Goal: Information Seeking & Learning: Learn about a topic

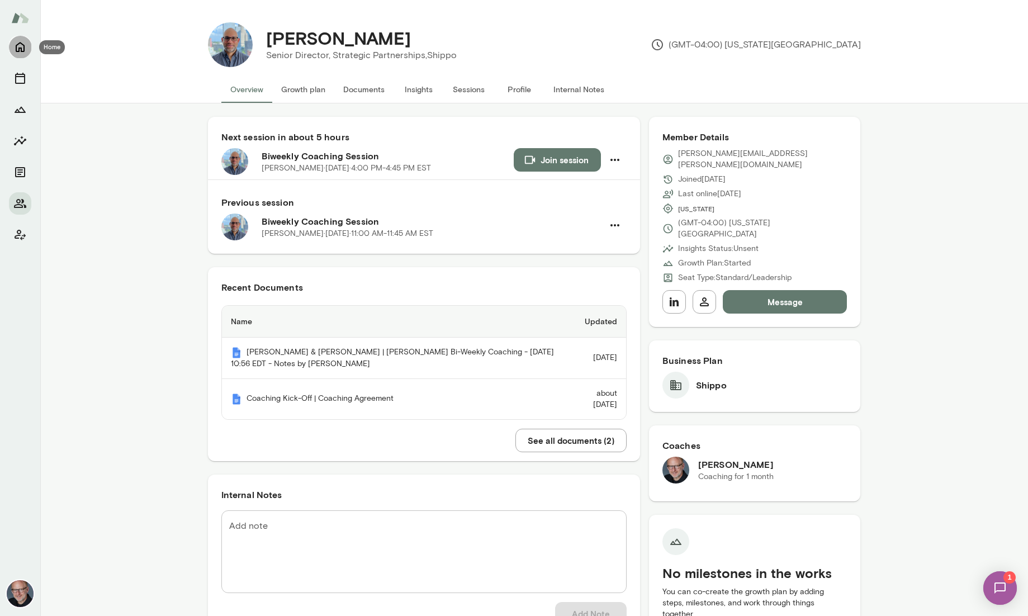
click at [17, 45] on icon "Home" at bounding box center [20, 47] width 9 height 10
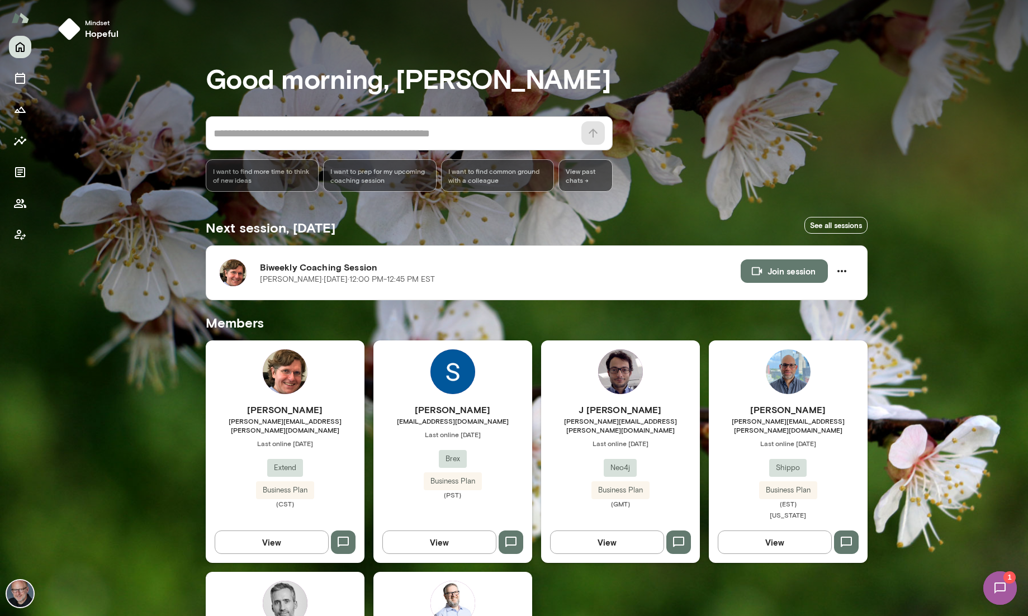
click at [343, 395] on div "[PERSON_NAME] [PERSON_NAME][EMAIL_ADDRESS][PERSON_NAME][DOMAIN_NAME] Last onlin…" at bounding box center [285, 451] width 159 height 222
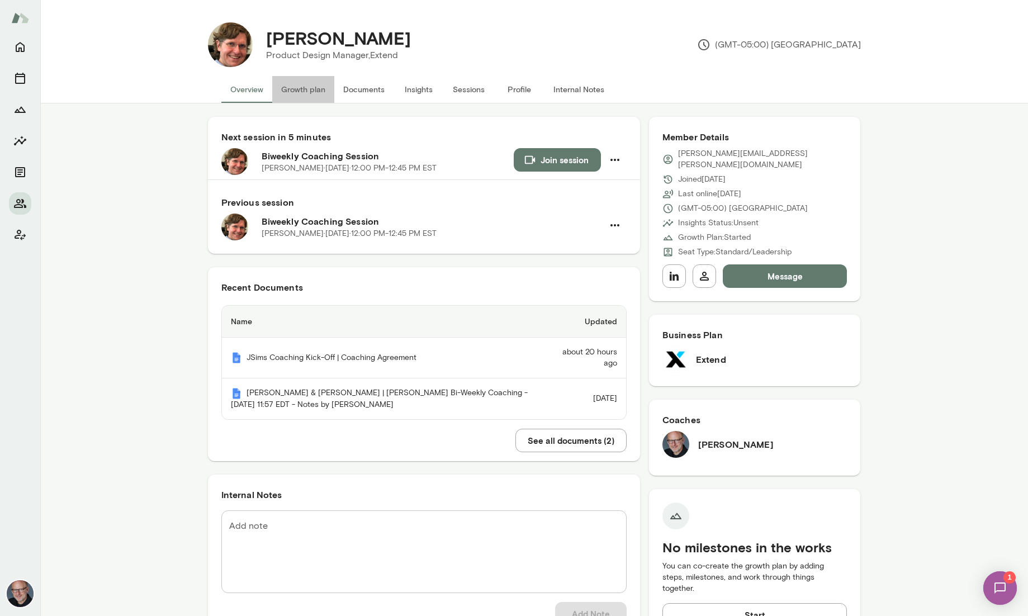
click at [294, 89] on button "Growth plan" at bounding box center [303, 89] width 62 height 27
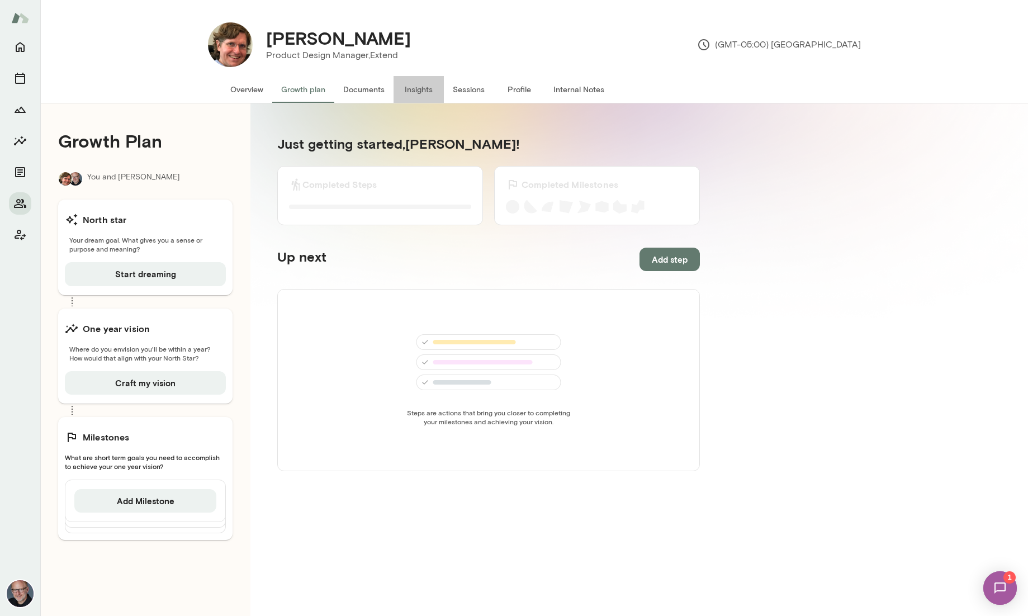
click at [402, 89] on button "Insights" at bounding box center [418, 89] width 50 height 27
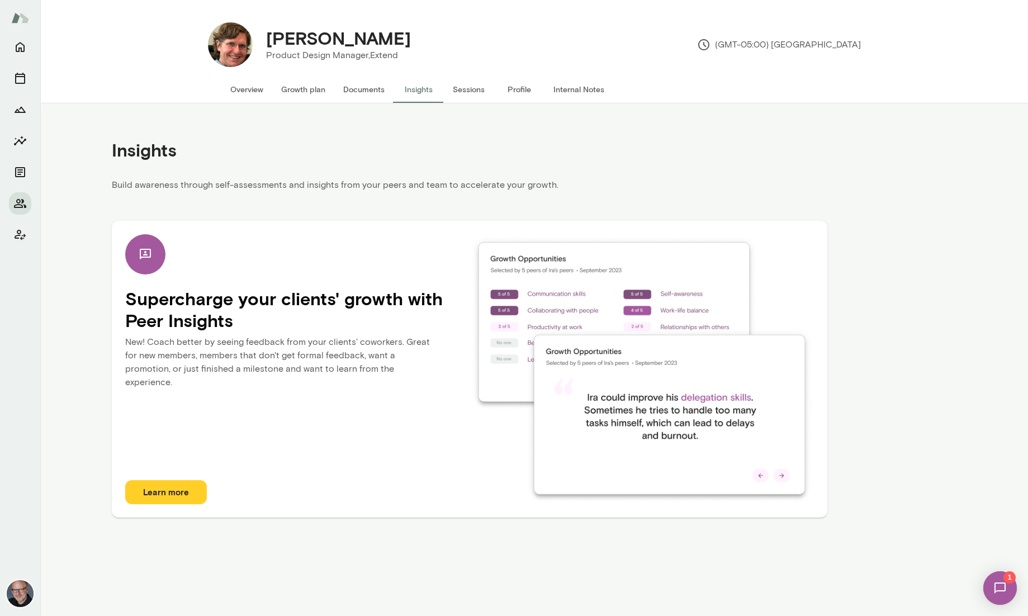
click at [174, 490] on button "Learn more" at bounding box center [166, 491] width 82 height 23
click at [473, 90] on button "Sessions" at bounding box center [469, 89] width 50 height 27
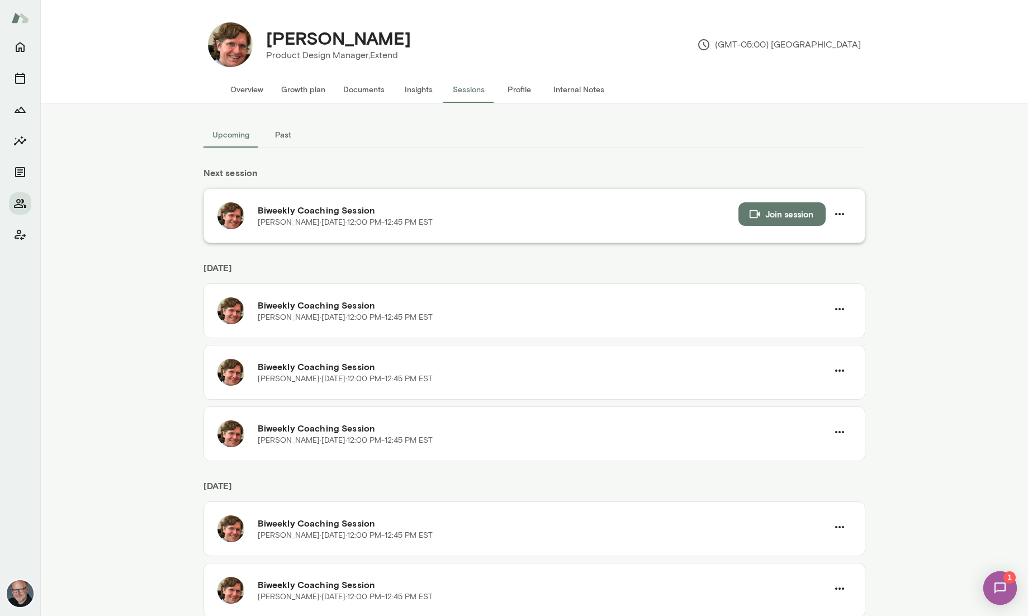
click at [451, 216] on h6 "Biweekly Coaching Session" at bounding box center [498, 209] width 481 height 13
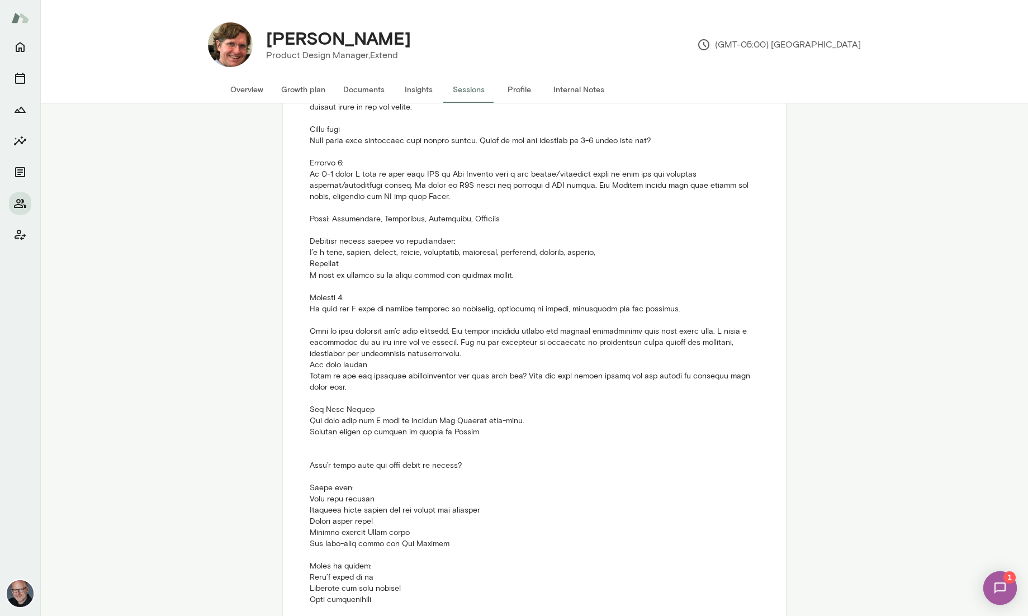
scroll to position [411, 0]
click at [475, 91] on button "Sessions" at bounding box center [469, 89] width 50 height 27
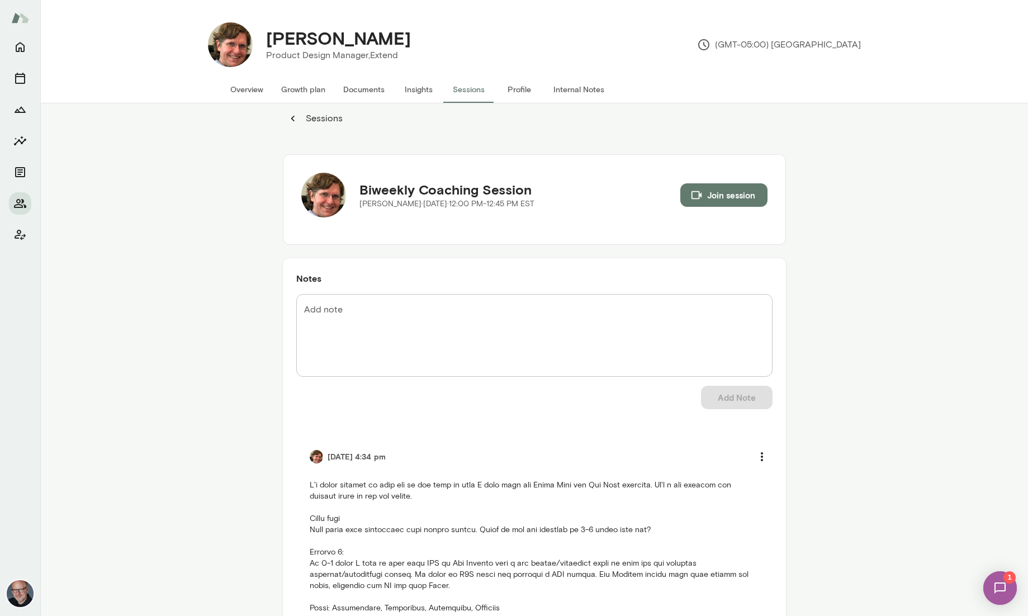
scroll to position [0, 0]
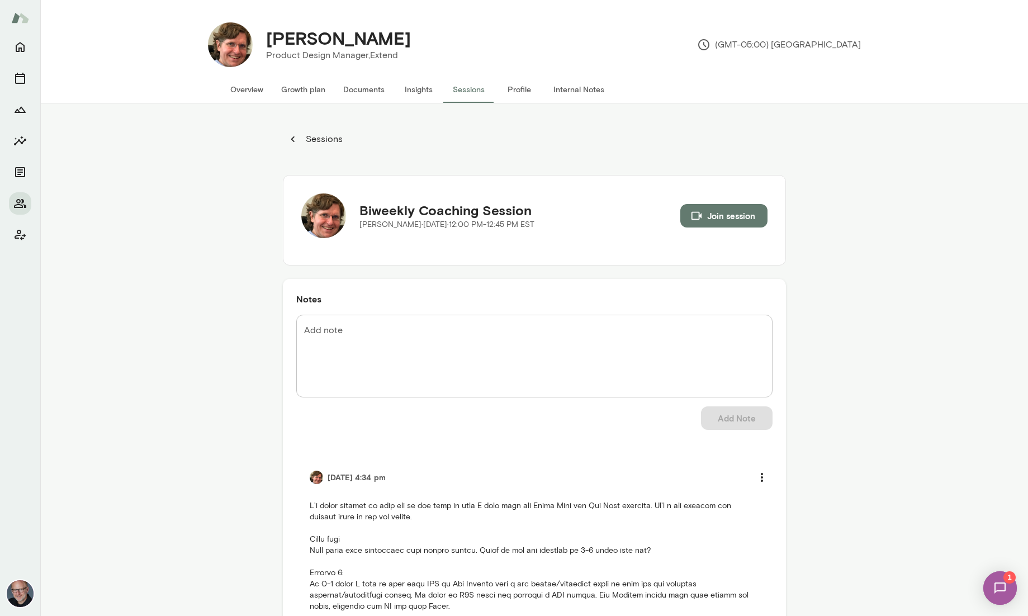
click at [1007, 582] on span "1" at bounding box center [1009, 577] width 12 height 12
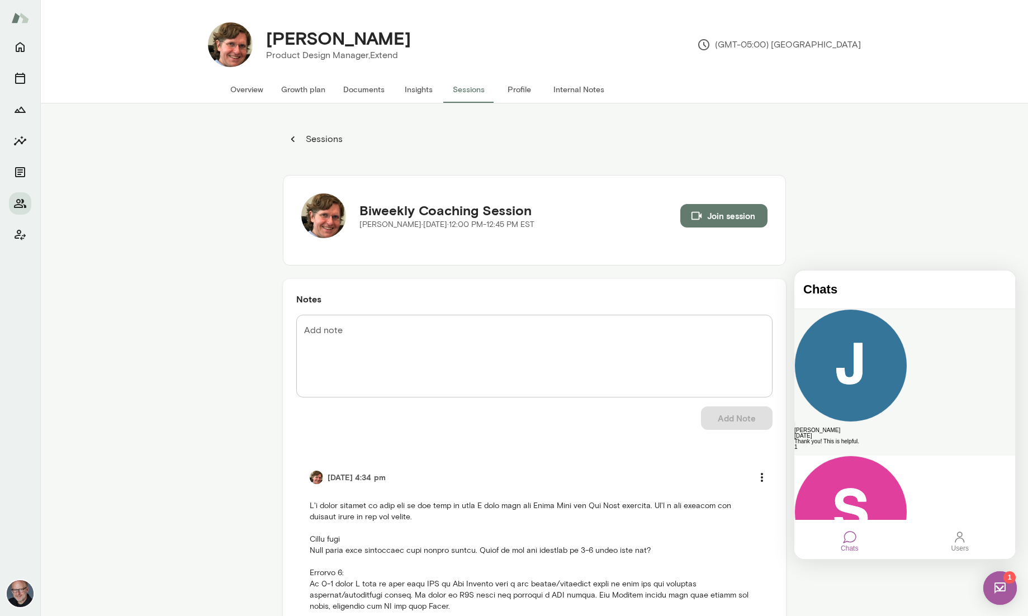
click at [911, 439] on div "Thank you! This is helpful." at bounding box center [904, 442] width 221 height 6
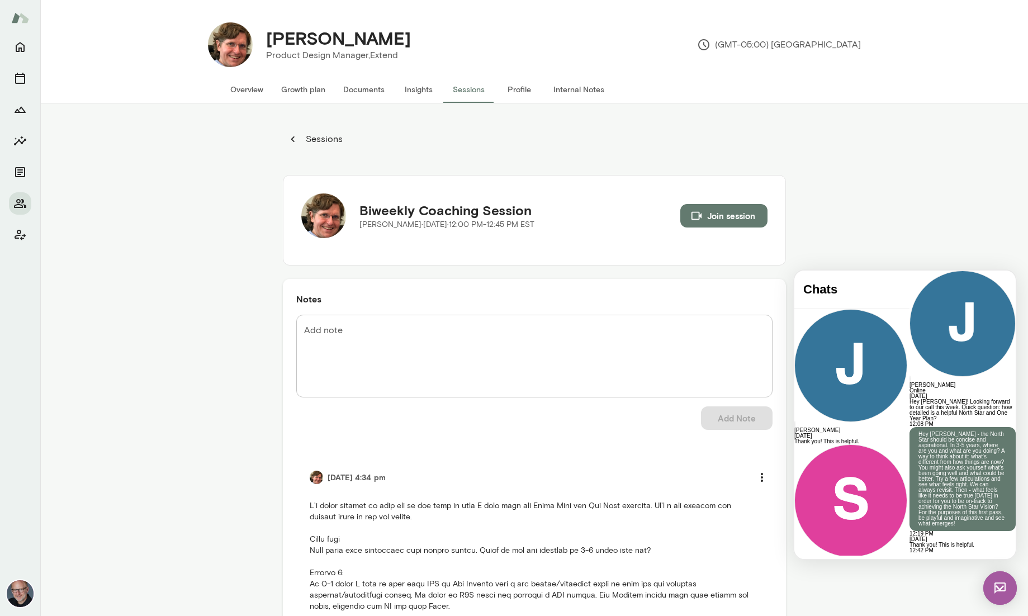
click at [1009, 581] on img at bounding box center [1000, 588] width 34 height 34
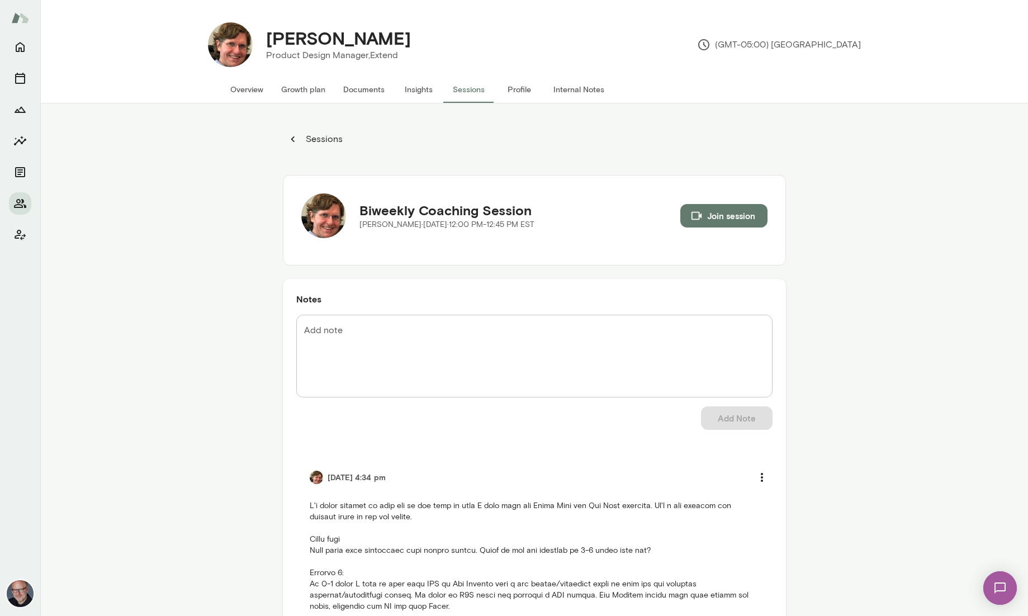
click at [1006, 583] on img at bounding box center [1000, 588] width 46 height 46
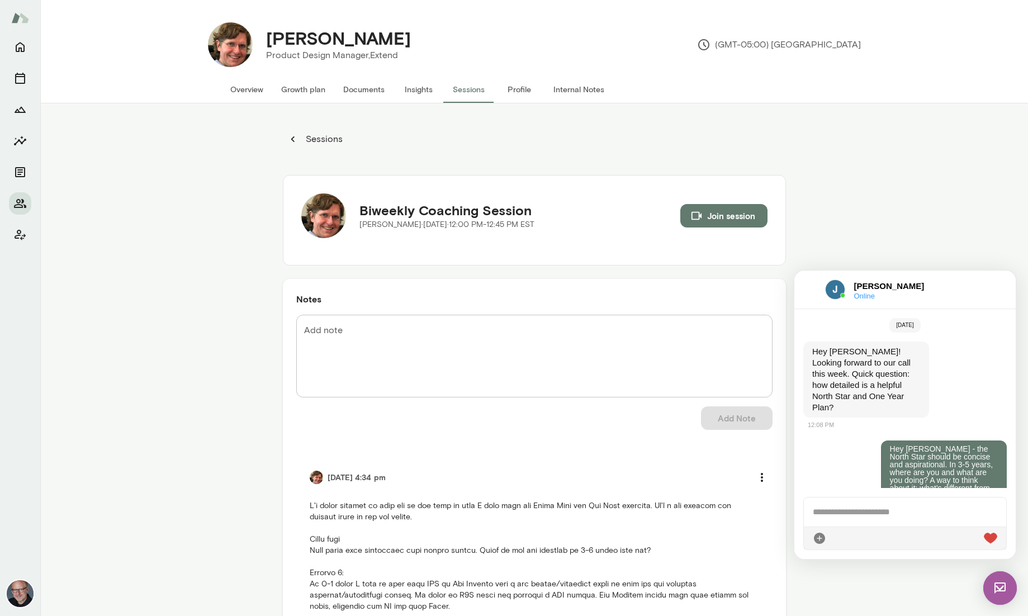
scroll to position [227, 0]
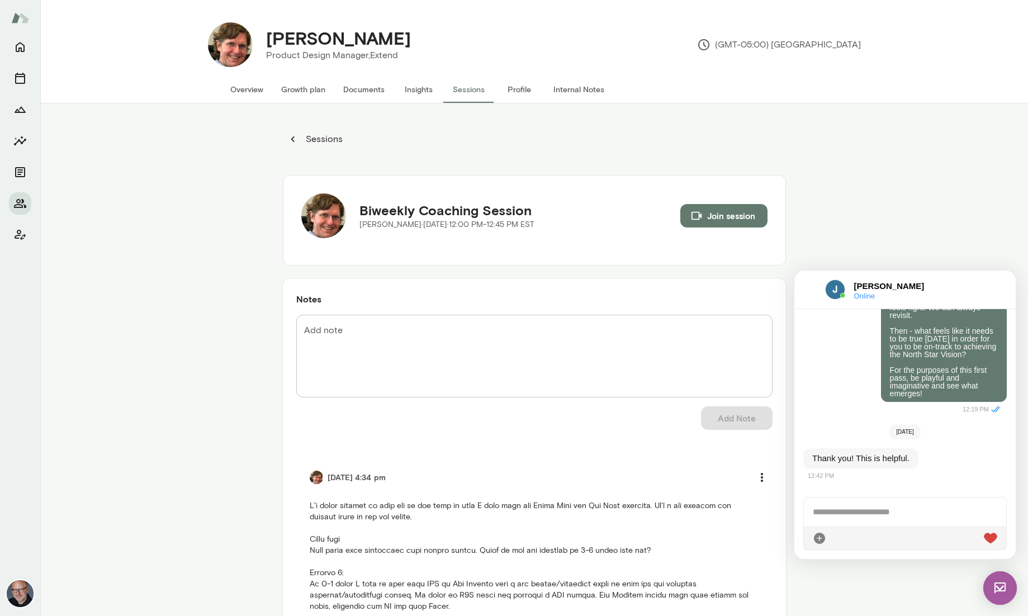
drag, startPoint x: 810, startPoint y: 290, endPoint x: 826, endPoint y: 292, distance: 15.9
click at [810, 290] on div at bounding box center [809, 289] width 13 height 13
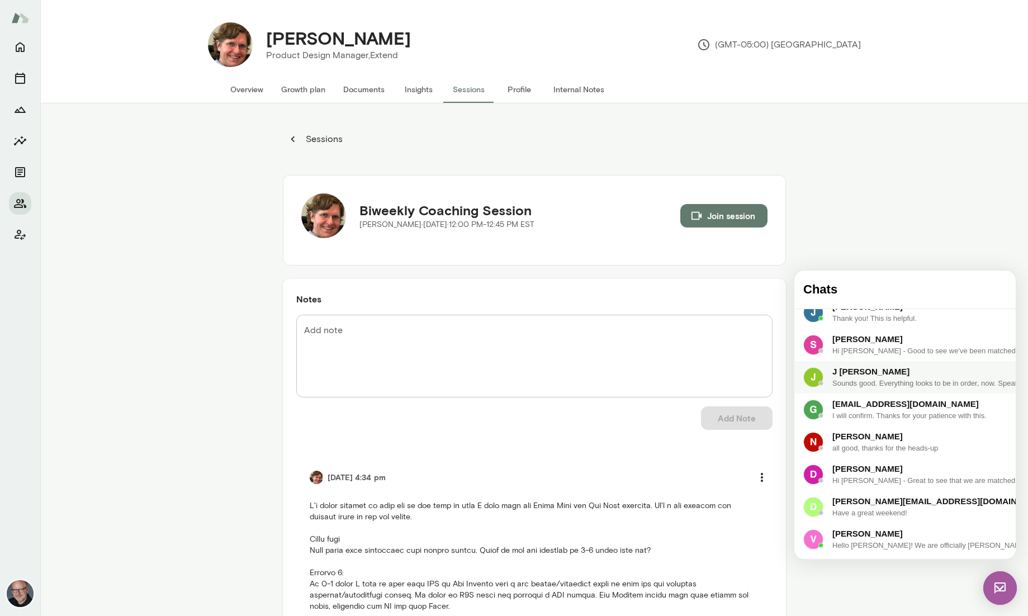
scroll to position [49, 0]
click at [1010, 581] on img at bounding box center [1000, 588] width 34 height 34
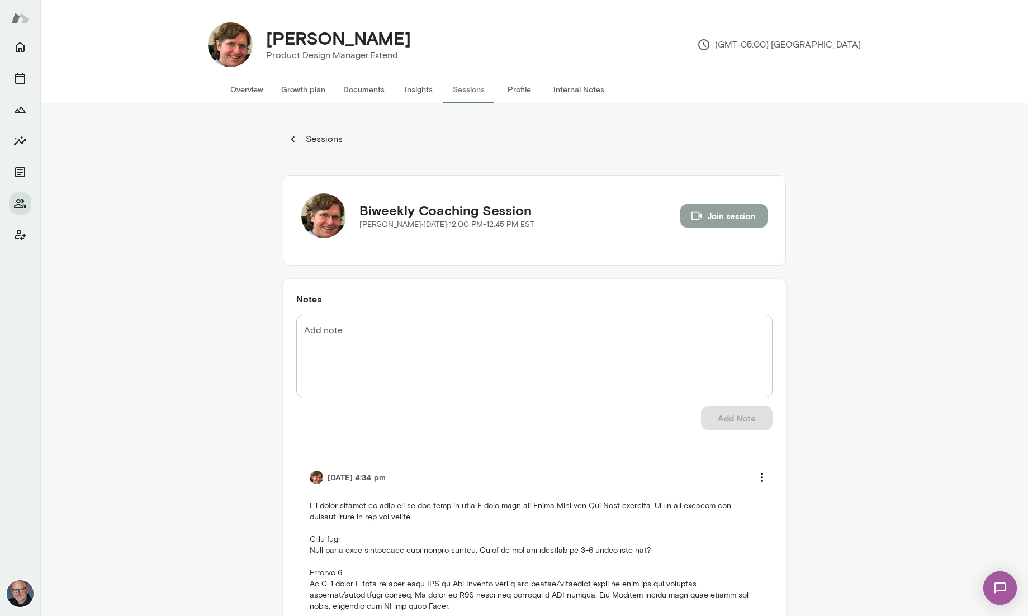
click at [701, 214] on icon "button" at bounding box center [696, 216] width 12 height 12
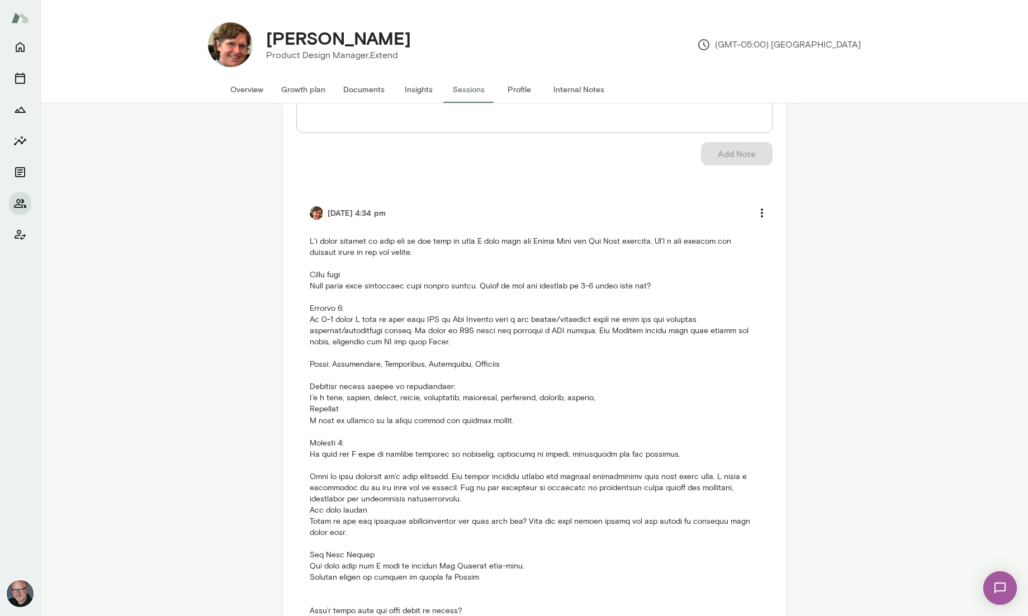
scroll to position [265, 0]
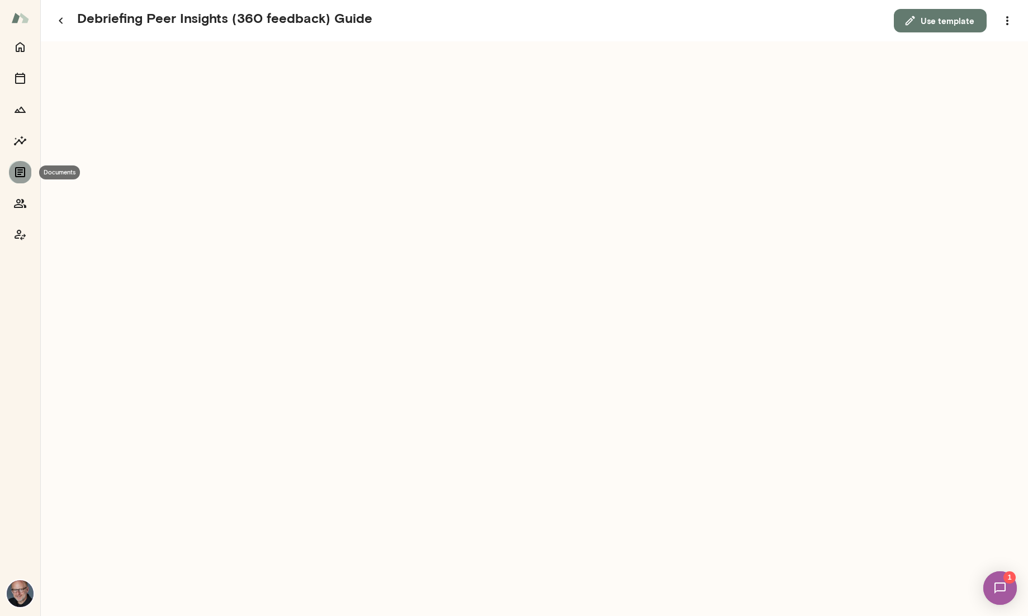
click at [18, 170] on icon "Documents" at bounding box center [20, 172] width 10 height 10
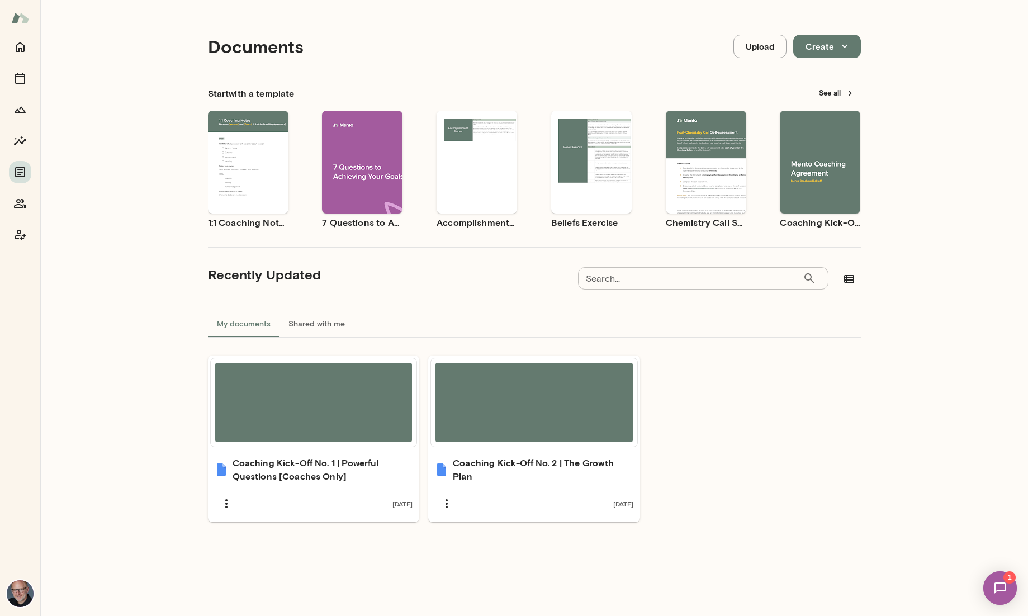
click at [850, 91] on icon "button" at bounding box center [850, 93] width 10 height 10
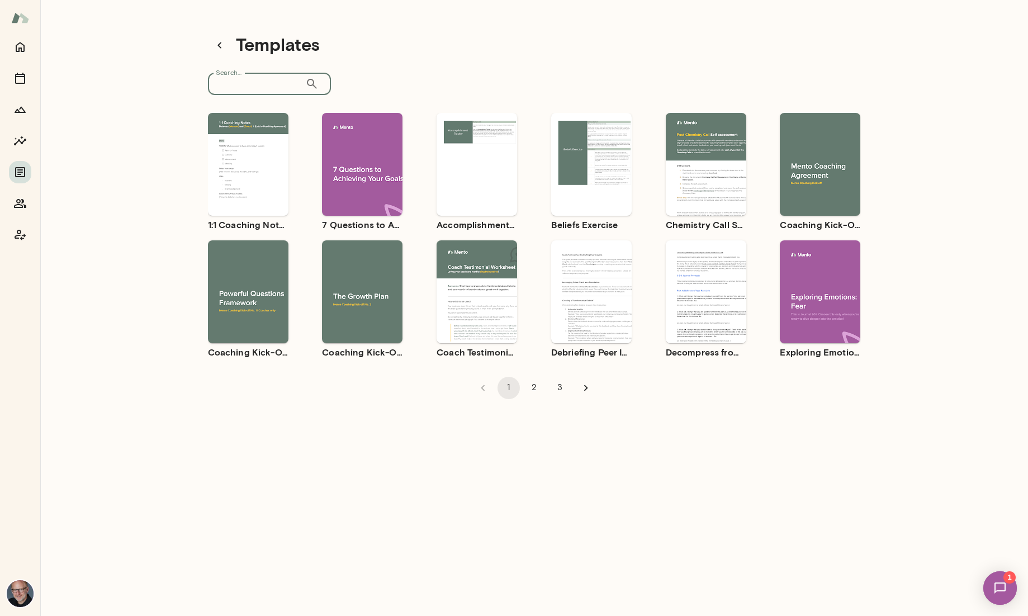
click at [225, 82] on input "Search..." at bounding box center [256, 84] width 97 height 22
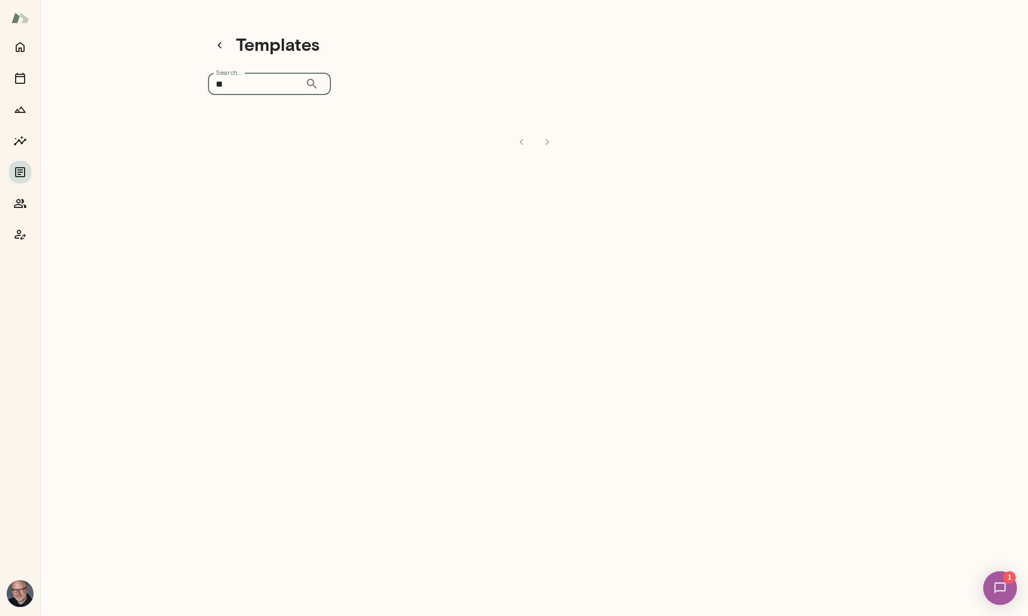
type input "*"
